Goal: Obtain resource: Download file/media

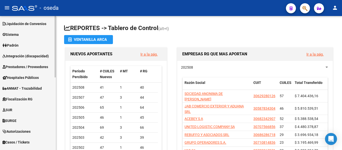
scroll to position [100, 0]
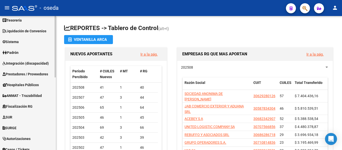
click at [9, 50] on span "Padrón" at bounding box center [11, 53] width 16 height 6
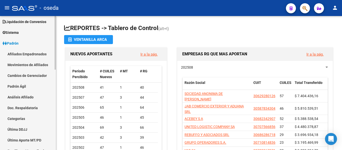
scroll to position [25, 0]
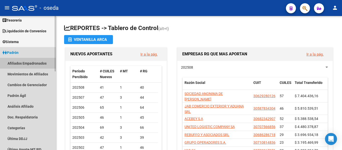
click at [30, 61] on link "Afiliados Empadronados" at bounding box center [28, 63] width 56 height 11
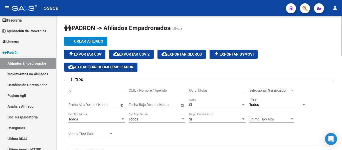
click at [266, 91] on span "Seleccionar Gerenciador" at bounding box center [270, 90] width 41 height 4
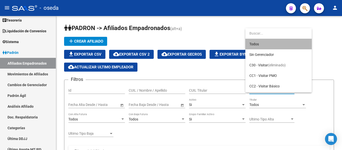
click at [256, 43] on span "Todos" at bounding box center [279, 44] width 58 height 11
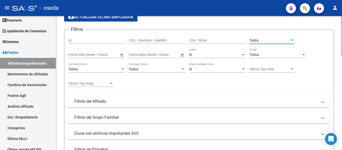
scroll to position [75, 0]
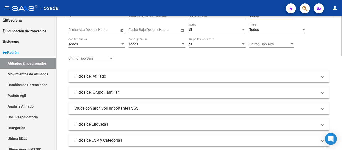
click at [115, 123] on mat-panel-title "Filtros de Etiquetas" at bounding box center [196, 125] width 244 height 6
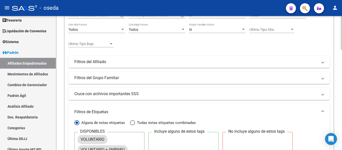
scroll to position [100, 0]
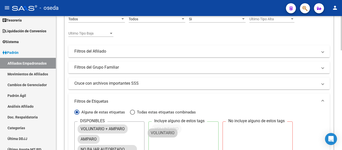
drag, startPoint x: 101, startPoint y: 128, endPoint x: 171, endPoint y: 132, distance: 70.3
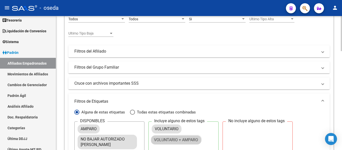
drag, startPoint x: 117, startPoint y: 127, endPoint x: 190, endPoint y: 138, distance: 74.3
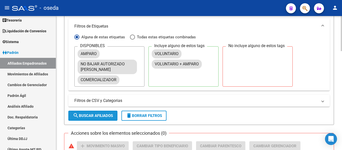
click at [105, 117] on span "search Buscar Afiliados" at bounding box center [93, 116] width 40 height 5
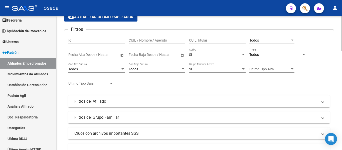
scroll to position [0, 0]
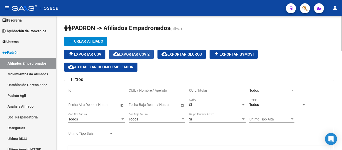
click at [142, 56] on span "cloud_download Exportar CSV 2" at bounding box center [131, 54] width 37 height 5
